Goal: Find specific page/section: Find specific page/section

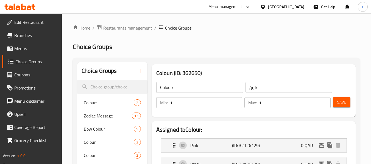
scroll to position [58, 0]
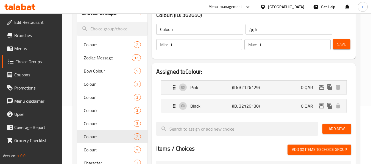
click at [266, 5] on icon at bounding box center [263, 7] width 6 height 6
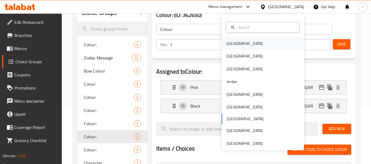
click at [242, 44] on div "[GEOGRAPHIC_DATA]" at bounding box center [263, 43] width 82 height 13
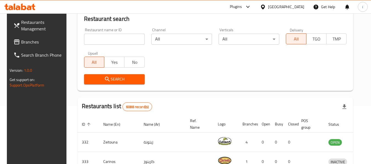
click at [34, 42] on span "Branches" at bounding box center [42, 42] width 43 height 7
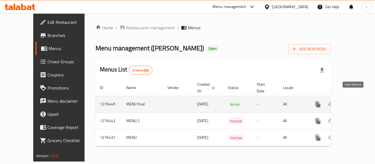
click at [355, 102] on icon "enhanced table" at bounding box center [357, 104] width 5 height 5
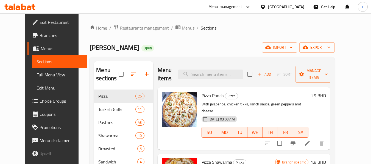
click at [130, 29] on span "Restaurants management" at bounding box center [144, 28] width 49 height 7
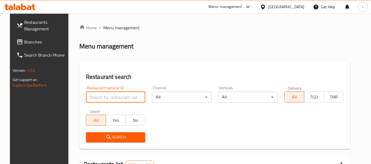
click at [117, 100] on input "search" at bounding box center [116, 97] width 60 height 11
paste input "691985"
type input "691985"
click button "Search" at bounding box center [116, 138] width 60 height 10
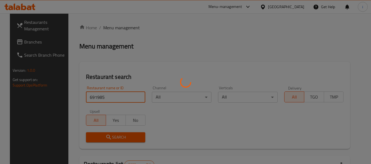
click button "Search" at bounding box center [116, 138] width 60 height 10
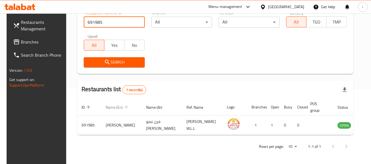
scroll to position [76, 0]
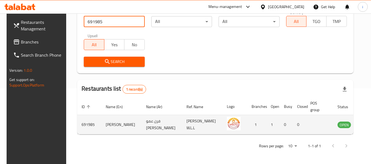
click at [366, 127] on icon "enhanced table" at bounding box center [369, 125] width 6 height 5
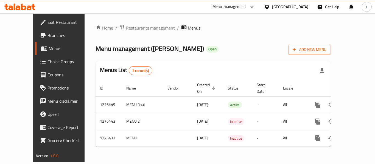
click at [132, 31] on span "Restaurants management" at bounding box center [150, 28] width 49 height 7
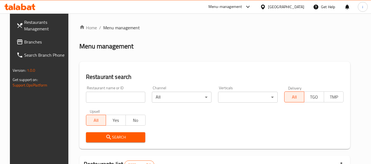
click at [125, 91] on div "Restaurant name or ID Restaurant name or ID" at bounding box center [116, 94] width 60 height 17
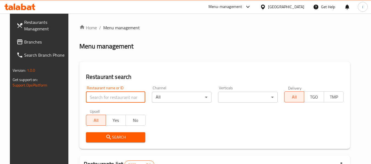
click at [124, 98] on input "search" at bounding box center [116, 97] width 60 height 11
paste input "691985"
type input "691985"
click button "Search" at bounding box center [116, 138] width 60 height 10
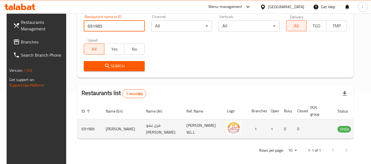
scroll to position [74, 0]
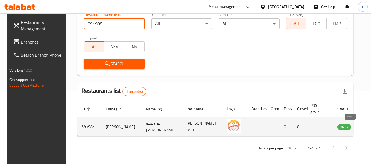
click at [366, 127] on icon "enhanced table" at bounding box center [369, 127] width 7 height 7
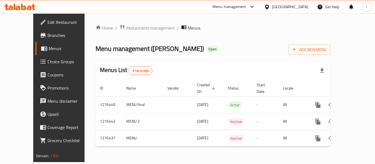
click at [269, 6] on icon at bounding box center [267, 6] width 4 height 5
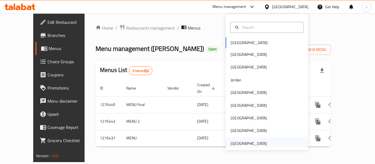
click at [256, 144] on div "[GEOGRAPHIC_DATA]" at bounding box center [249, 144] width 36 height 6
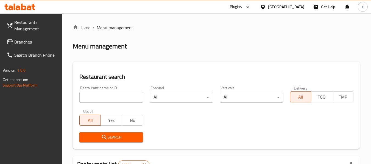
click at [30, 43] on span "Branches" at bounding box center [35, 42] width 43 height 7
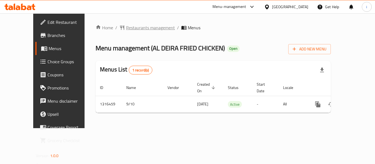
click at [134, 27] on span "Restaurants management" at bounding box center [150, 27] width 49 height 7
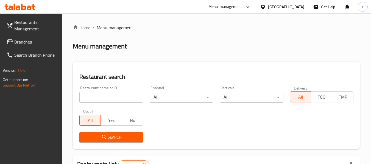
click at [117, 97] on input "search" at bounding box center [110, 97] width 63 height 11
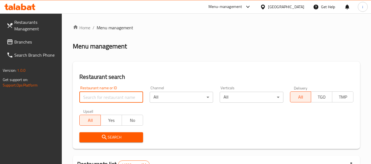
paste input "707693"
type input "707693"
click button "Search" at bounding box center [110, 138] width 63 height 10
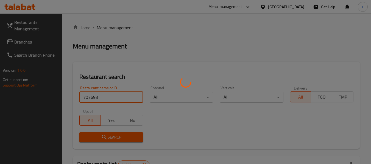
click button "Search" at bounding box center [110, 138] width 63 height 10
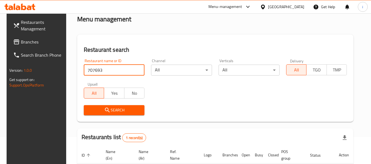
scroll to position [74, 0]
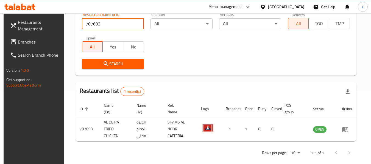
click at [347, 129] on icon "enhanced table" at bounding box center [346, 130] width 2 height 2
